Goal: Information Seeking & Learning: Learn about a topic

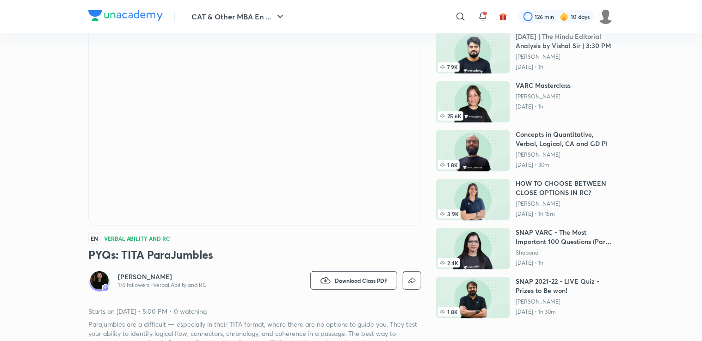
scroll to position [59, 0]
drag, startPoint x: 296, startPoint y: 262, endPoint x: 294, endPoint y: 246, distance: 15.8
click at [294, 246] on div "EN Verbal Ability and RC PYQs: TITA ParaJumbles Alpa Sharma 174 followers • Ver…" at bounding box center [254, 181] width 333 height 349
drag, startPoint x: 294, startPoint y: 246, endPoint x: 230, endPoint y: 245, distance: 64.3
click at [230, 245] on div "EN Verbal Ability and RC PYQs: TITA ParaJumbles Alpa Sharma 174 followers • Ver…" at bounding box center [254, 181] width 333 height 349
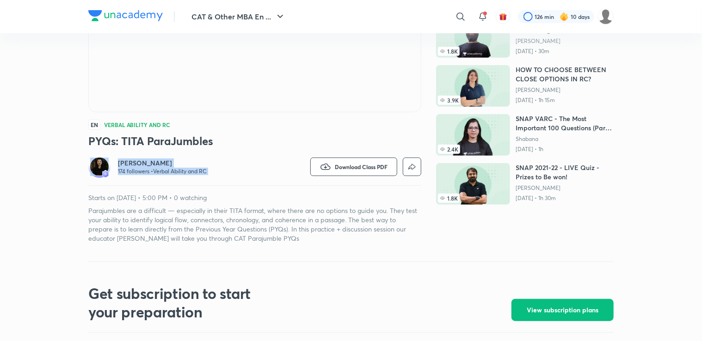
scroll to position [0, 0]
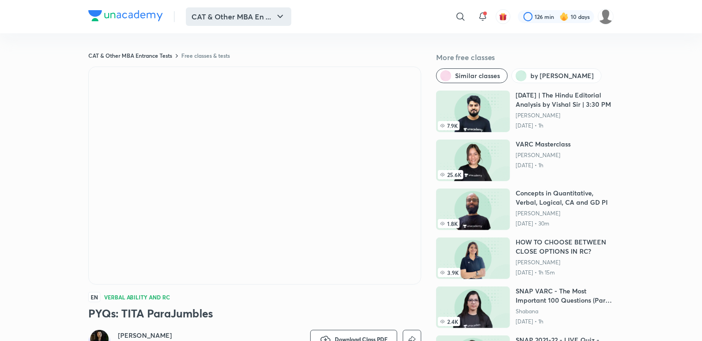
click at [283, 18] on icon "button" at bounding box center [280, 16] width 11 height 11
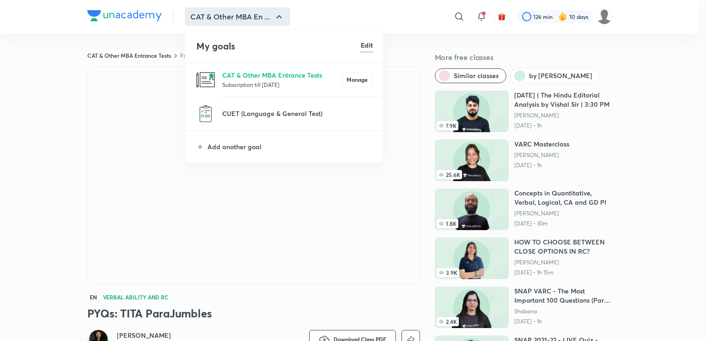
click at [34, 190] on div at bounding box center [353, 170] width 706 height 341
